Goal: Task Accomplishment & Management: Manage account settings

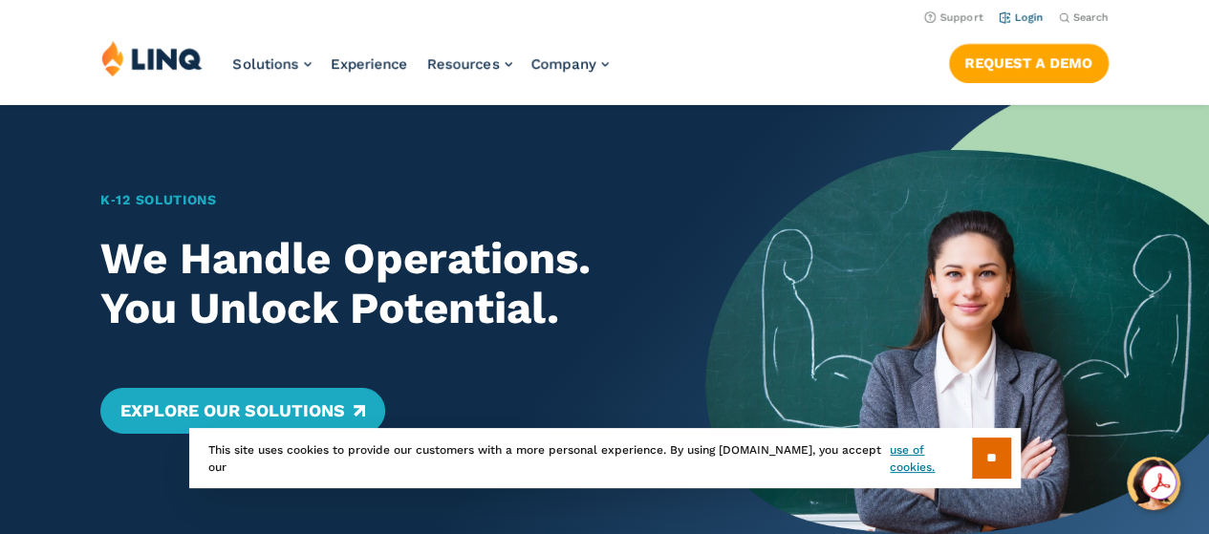
click at [1015, 19] on link "Login" at bounding box center [1021, 17] width 45 height 12
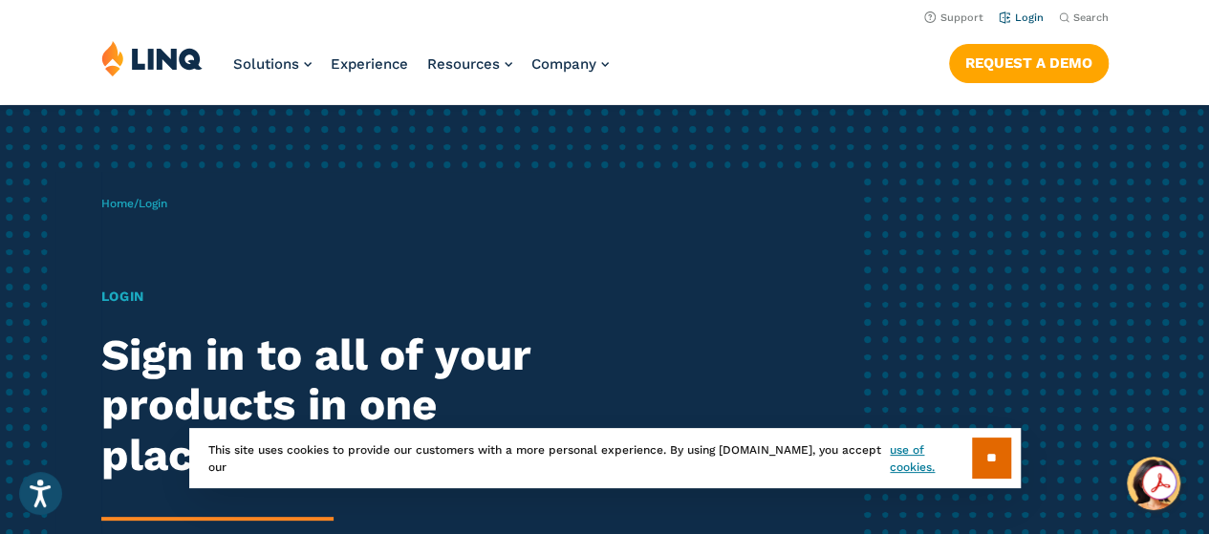
click at [1028, 14] on link "Login" at bounding box center [1021, 17] width 45 height 12
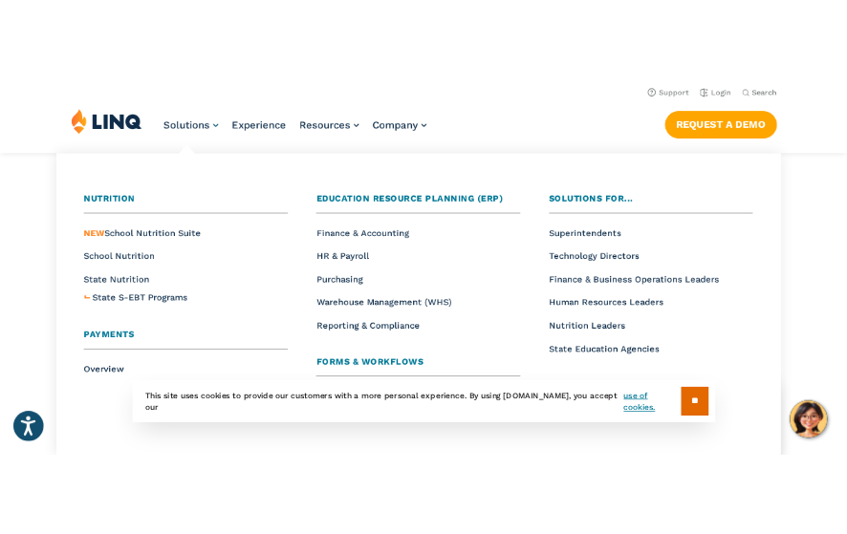
scroll to position [747, 0]
